Goal: Transaction & Acquisition: Obtain resource

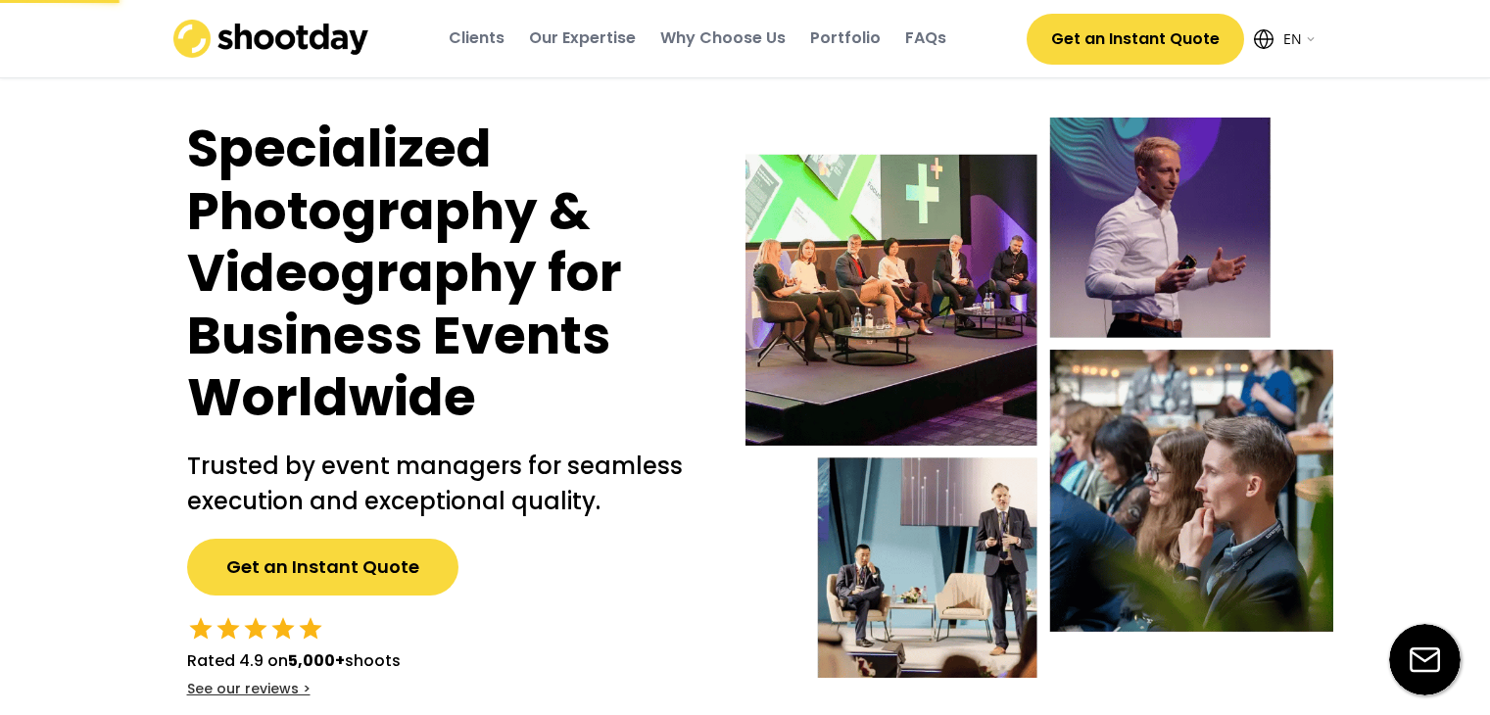
select select ""en""
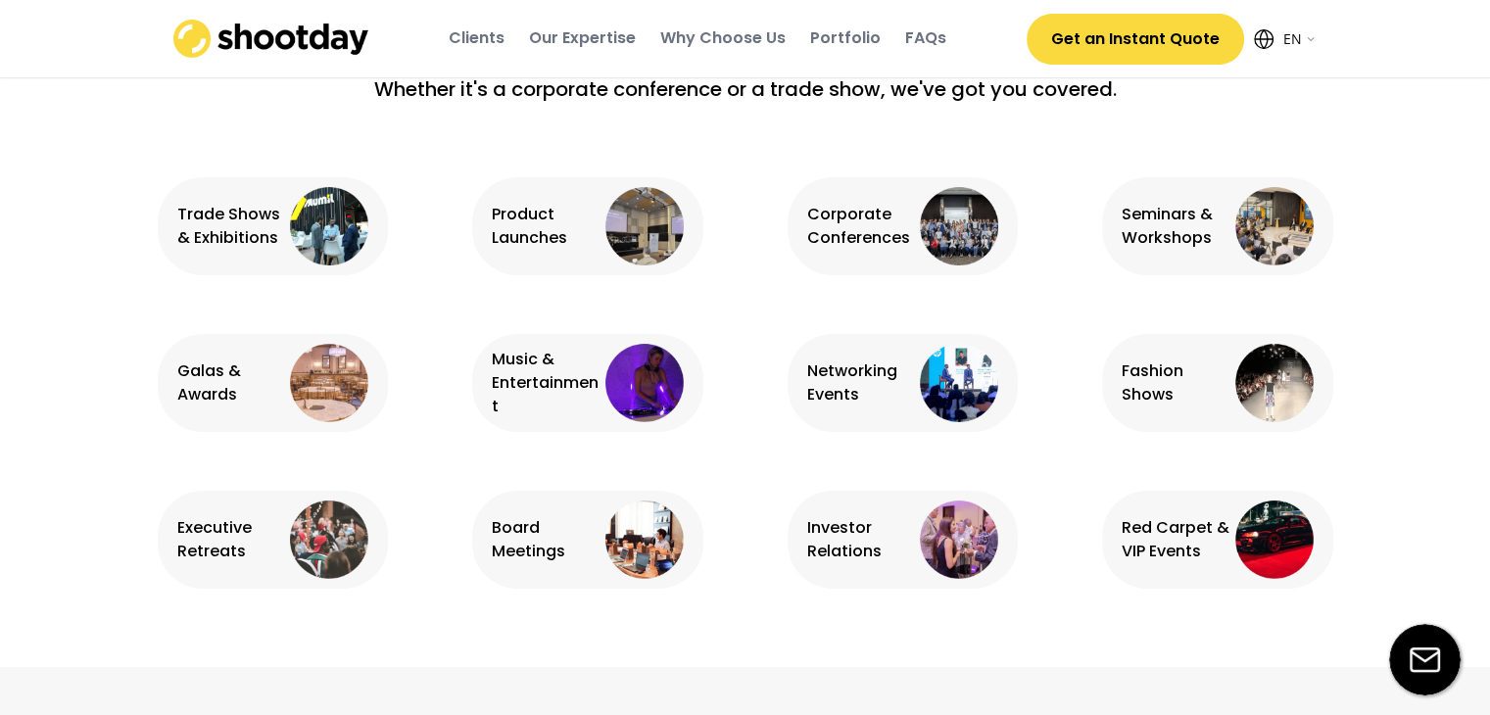
scroll to position [1289, 0]
click at [345, 373] on img at bounding box center [329, 382] width 78 height 78
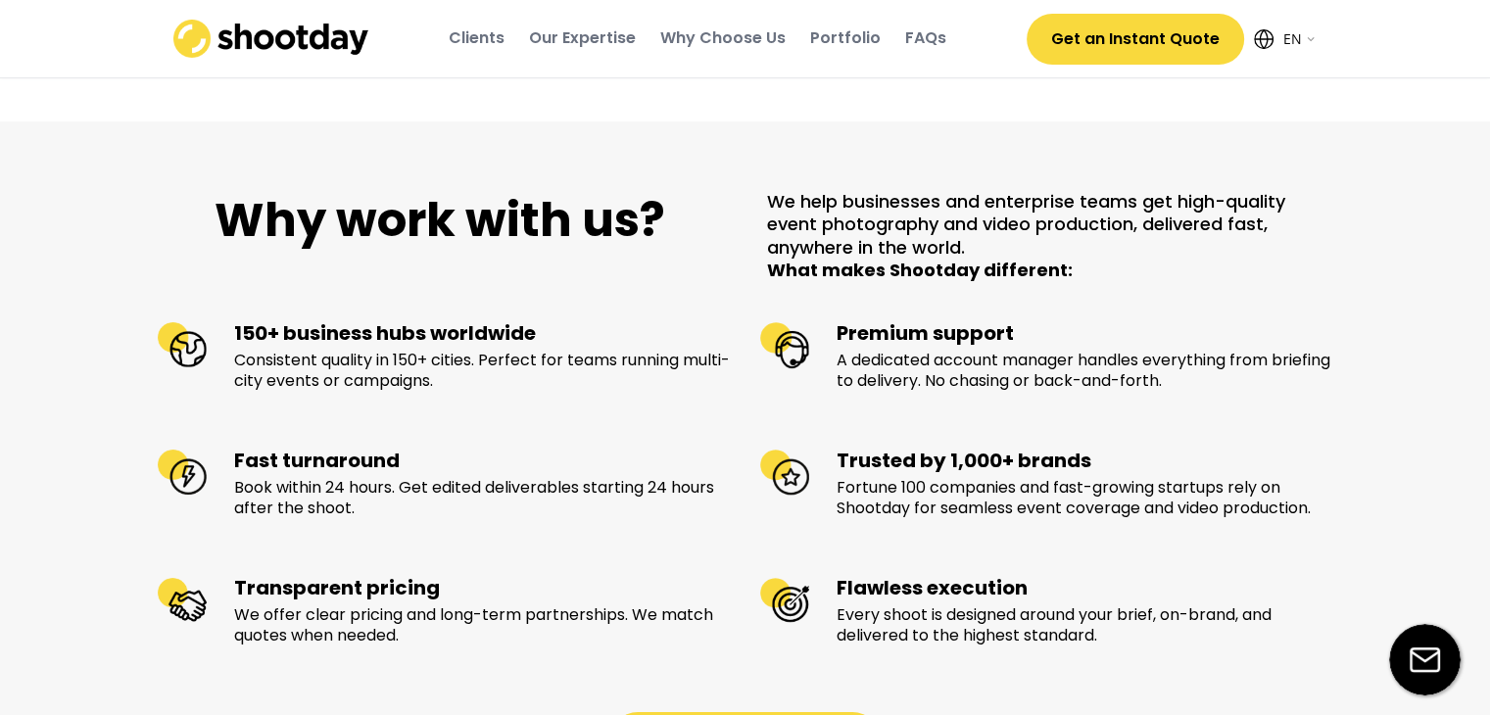
scroll to position [2694, 0]
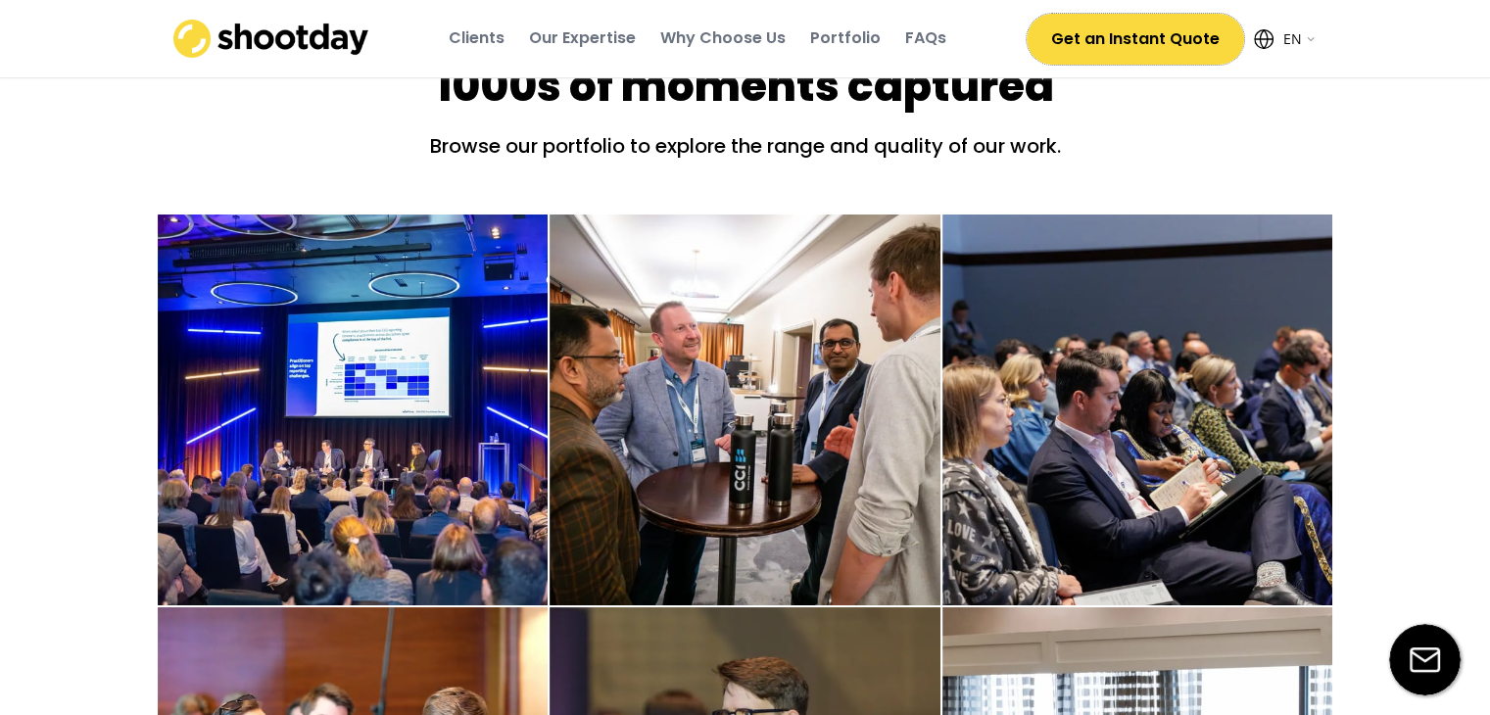
click at [1085, 31] on button "Get an Instant Quote" at bounding box center [1135, 39] width 217 height 51
